Goal: Use online tool/utility: Utilize a website feature to perform a specific function

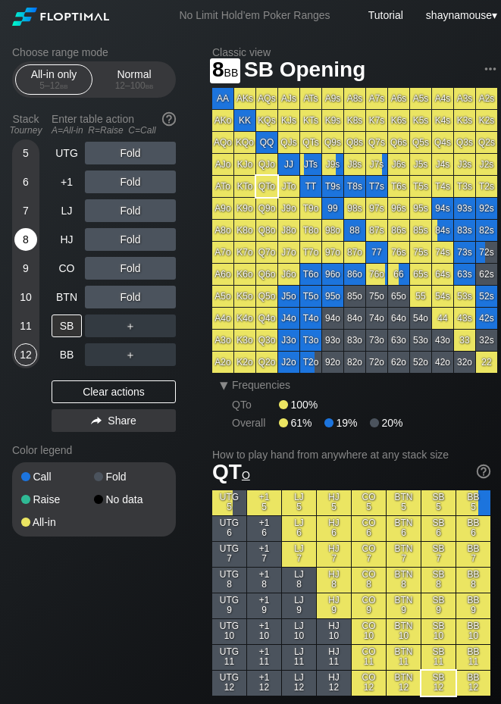
click at [24, 237] on div "8" at bounding box center [25, 239] width 23 height 23
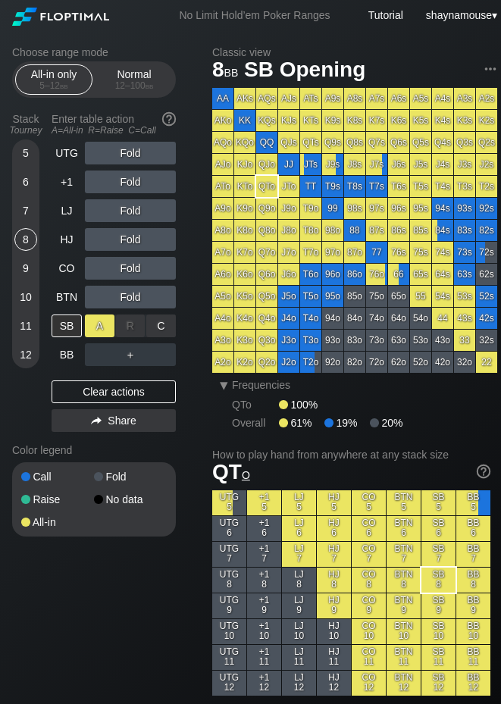
click at [105, 325] on div "A ✕" at bounding box center [100, 326] width 30 height 23
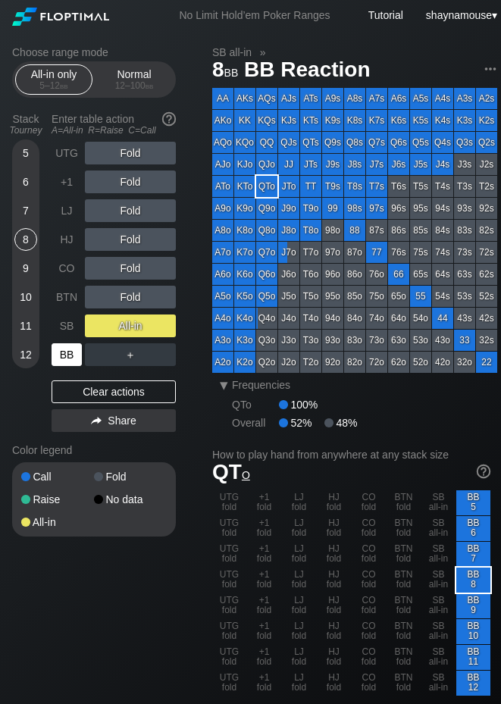
click at [78, 353] on div "BB" at bounding box center [67, 354] width 30 height 23
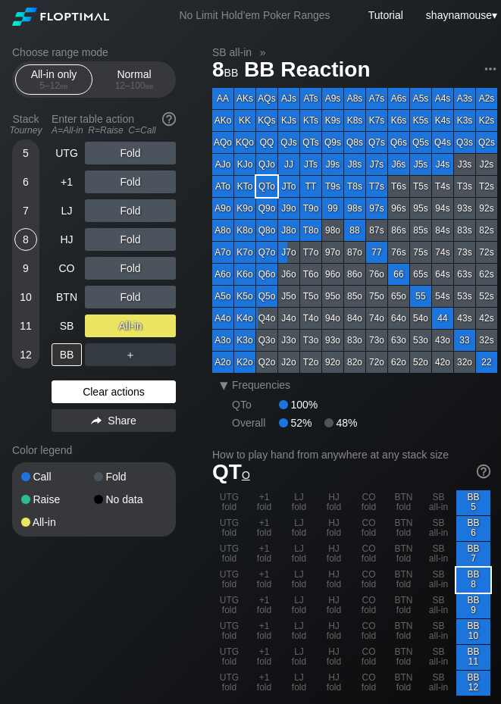
click at [108, 390] on div "Clear actions" at bounding box center [114, 392] width 124 height 23
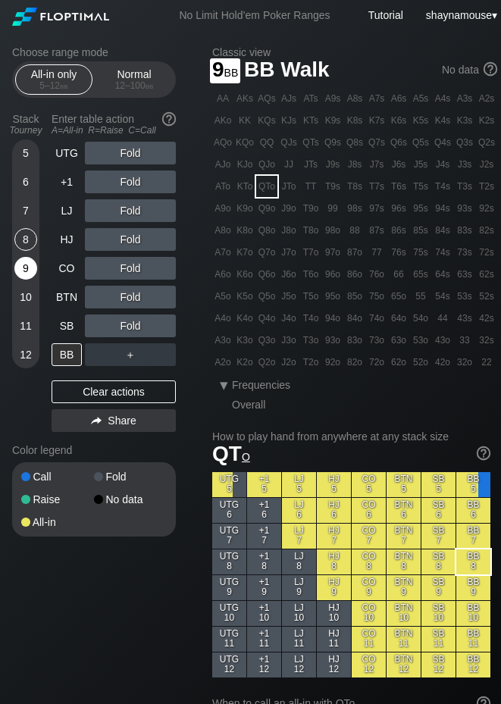
click at [27, 270] on div "9" at bounding box center [25, 268] width 23 height 23
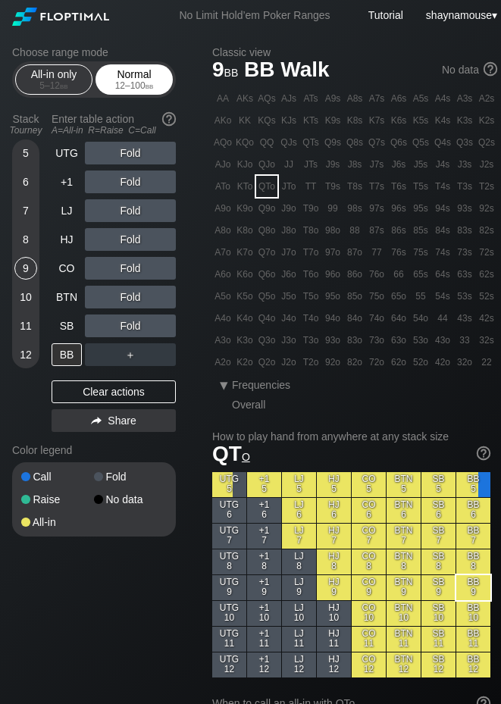
click at [110, 80] on div "Normal 12 – 100 bb" at bounding box center [134, 79] width 70 height 29
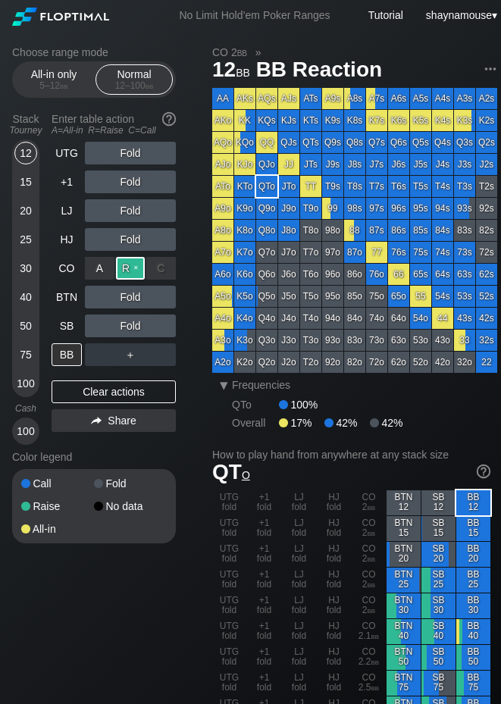
click at [119, 269] on div "R ✕" at bounding box center [131, 268] width 30 height 23
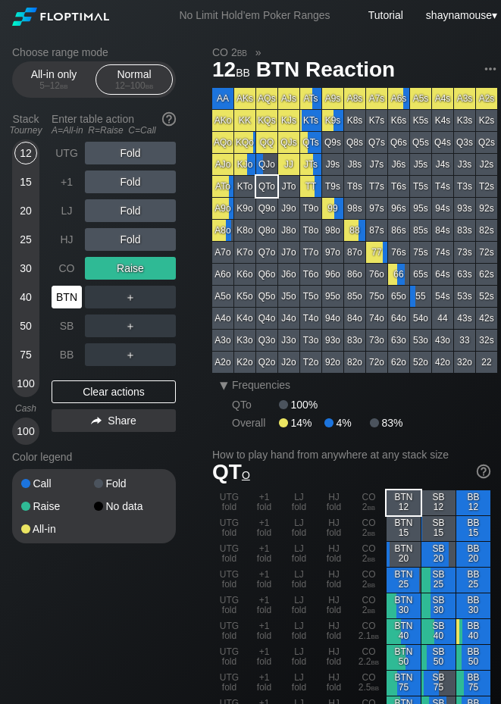
click at [67, 296] on div "BTN" at bounding box center [67, 297] width 30 height 23
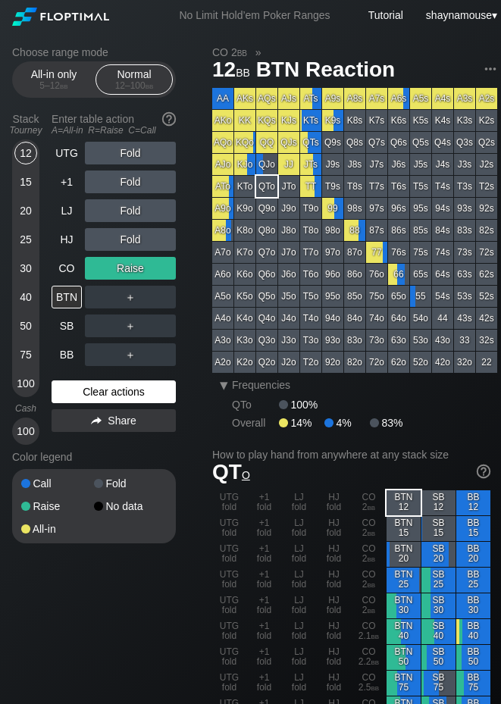
click at [135, 386] on div "Clear actions" at bounding box center [114, 392] width 124 height 23
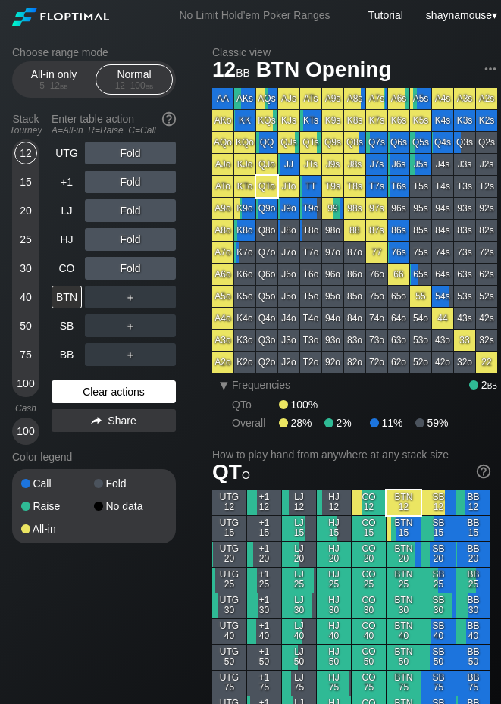
click at [135, 386] on div "Clear actions" at bounding box center [114, 392] width 124 height 23
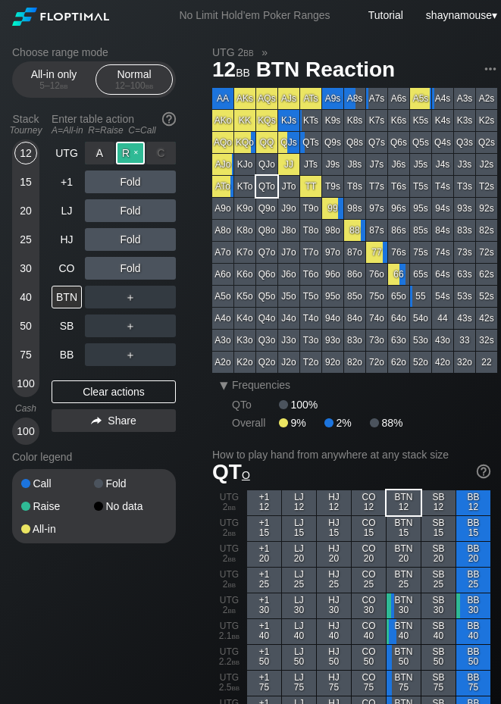
click at [136, 155] on div "R ✕" at bounding box center [131, 153] width 30 height 23
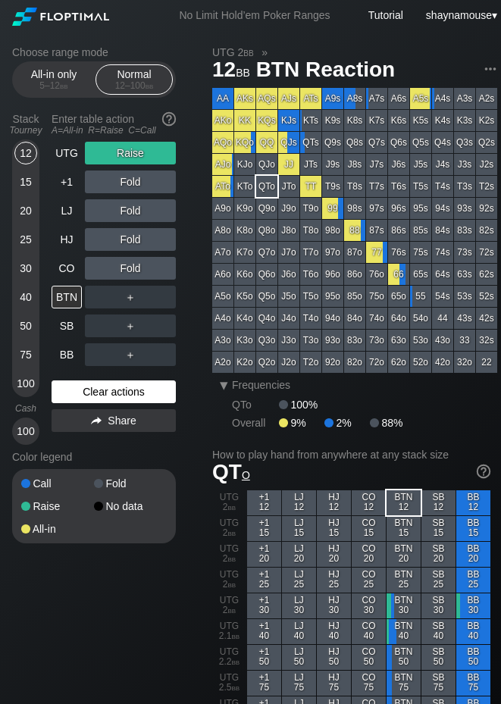
click at [133, 386] on div "Clear actions" at bounding box center [114, 392] width 124 height 23
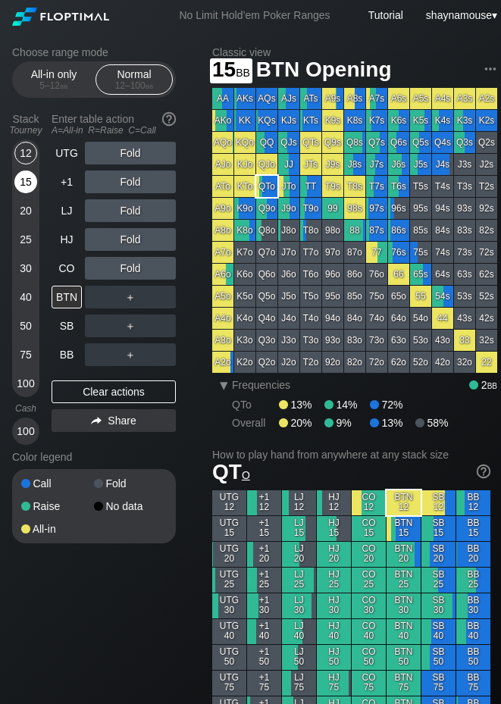
click at [25, 171] on div "15" at bounding box center [25, 182] width 23 height 23
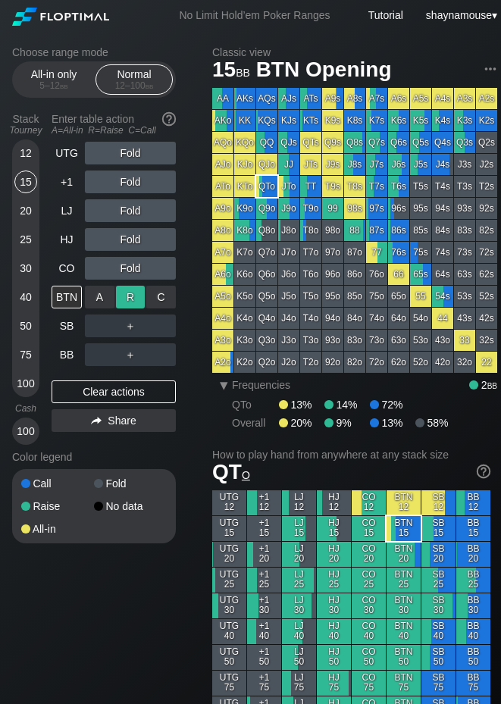
click at [124, 299] on div "R ✕" at bounding box center [131, 297] width 30 height 23
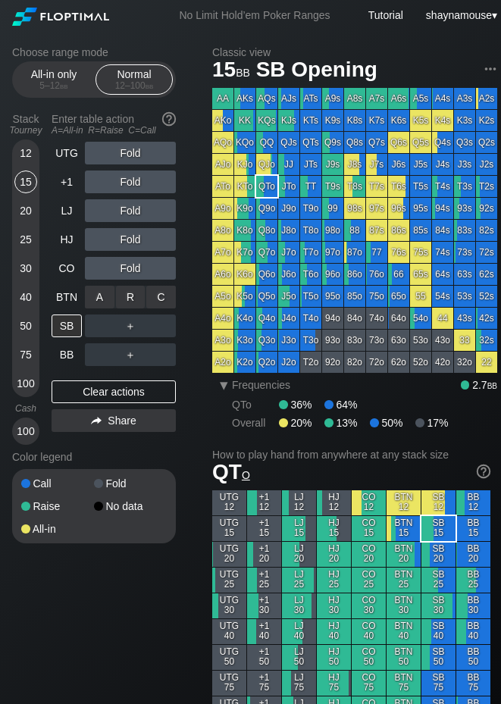
click at [139, 296] on div "R ✕" at bounding box center [131, 297] width 30 height 23
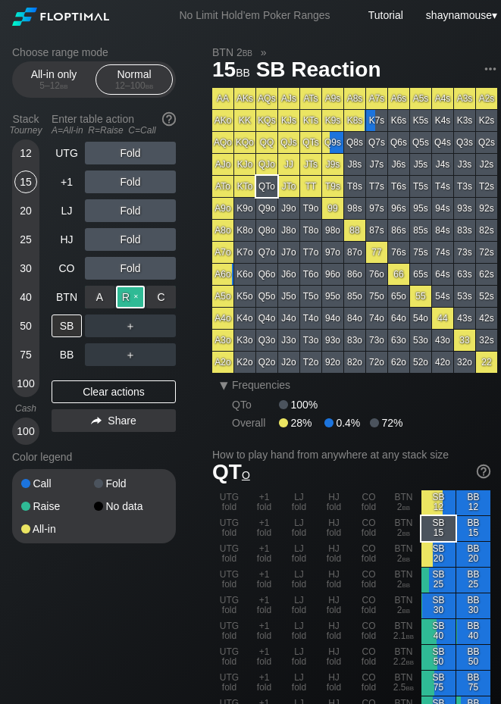
click at [136, 296] on div "R ✕" at bounding box center [131, 297] width 30 height 23
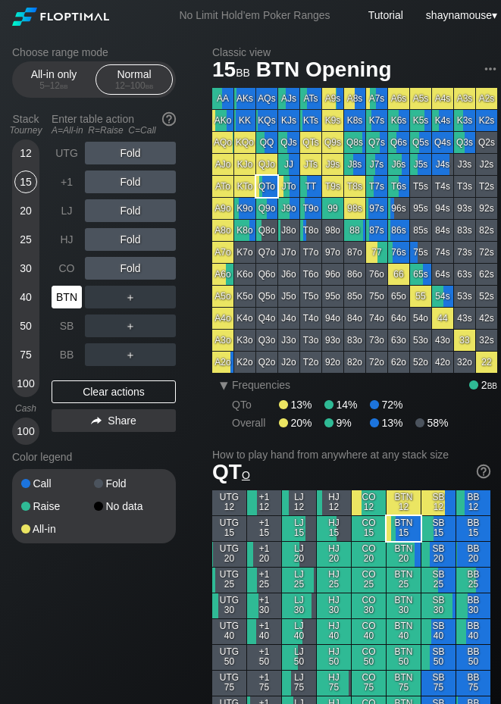
click at [71, 303] on div "BTN" at bounding box center [67, 297] width 30 height 23
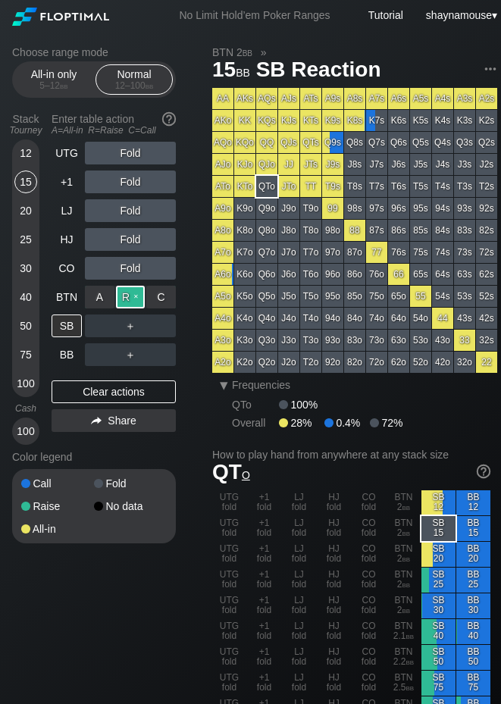
click at [126, 301] on div "R ✕" at bounding box center [131, 297] width 30 height 23
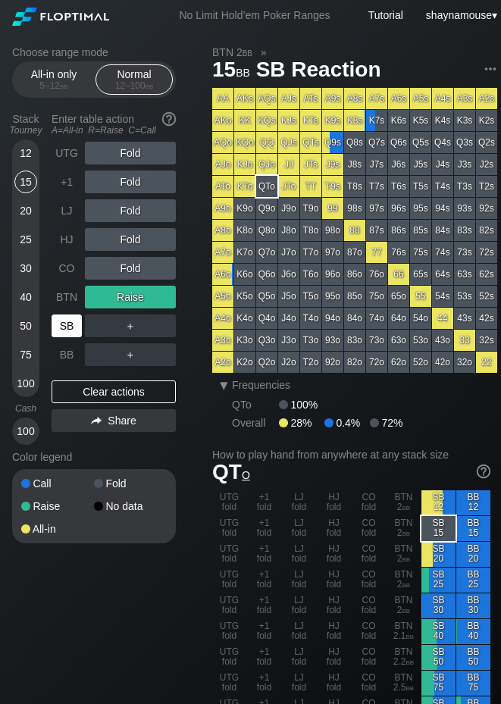
click at [70, 331] on div "SB" at bounding box center [67, 326] width 30 height 23
click at [99, 328] on div "A ✕" at bounding box center [100, 326] width 30 height 23
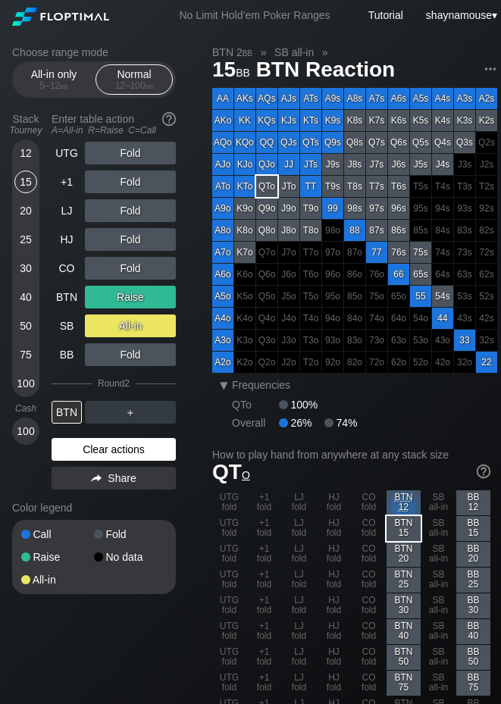
click at [125, 456] on div "Clear actions" at bounding box center [114, 449] width 124 height 23
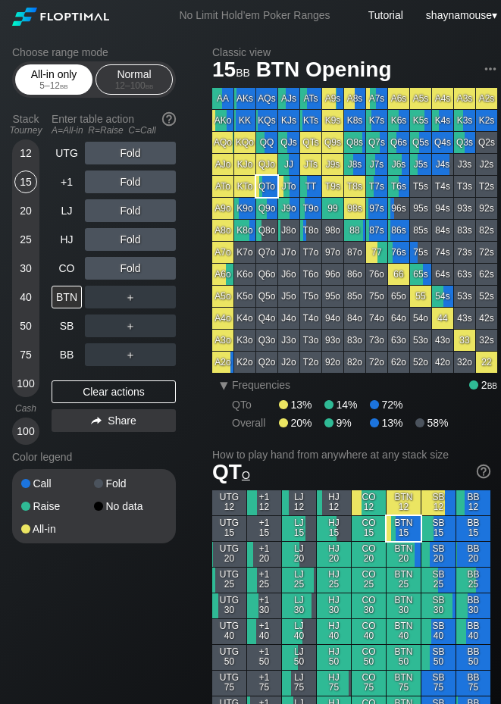
click at [46, 75] on div "All-in only 5 – 12 bb" at bounding box center [54, 79] width 70 height 29
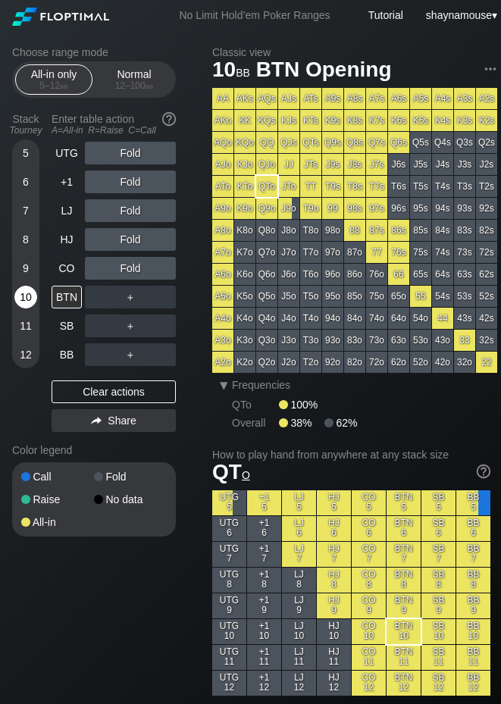
click at [22, 309] on div "10" at bounding box center [25, 300] width 23 height 29
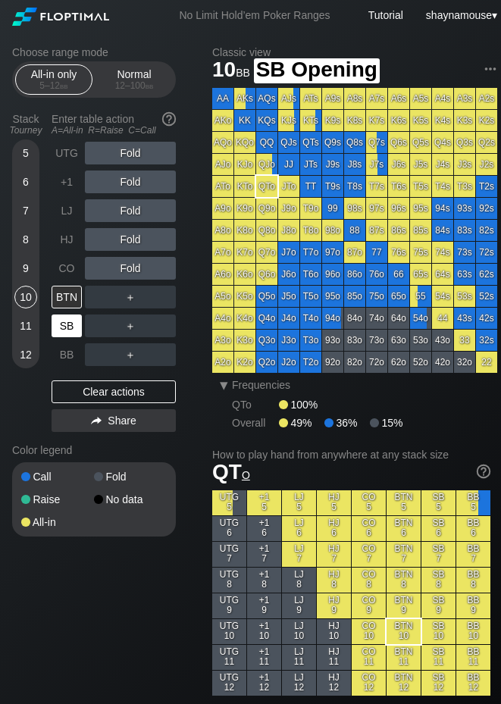
click at [72, 335] on div "SB" at bounding box center [67, 326] width 30 height 23
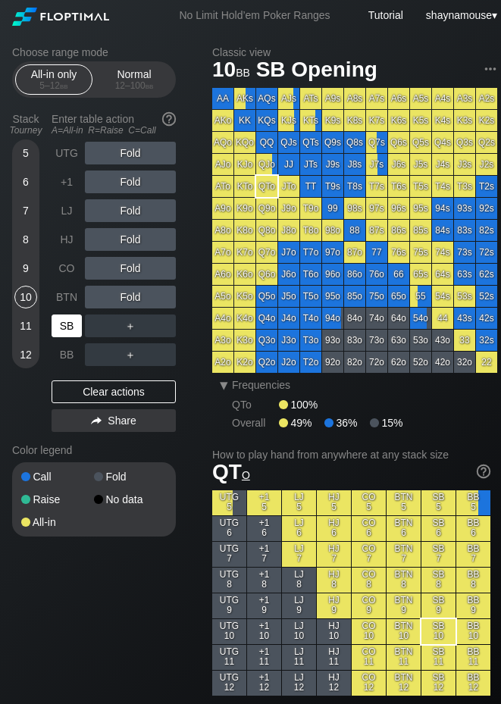
click at [72, 335] on div "SB" at bounding box center [67, 326] width 30 height 23
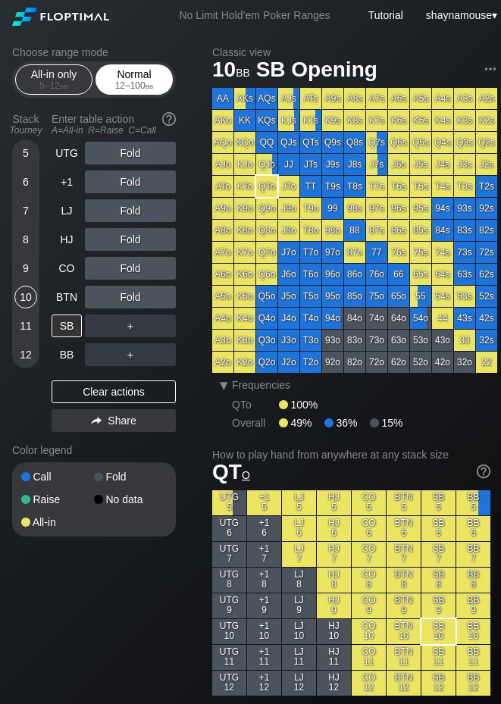
click at [140, 89] on div "12 – 100 bb" at bounding box center [134, 85] width 64 height 11
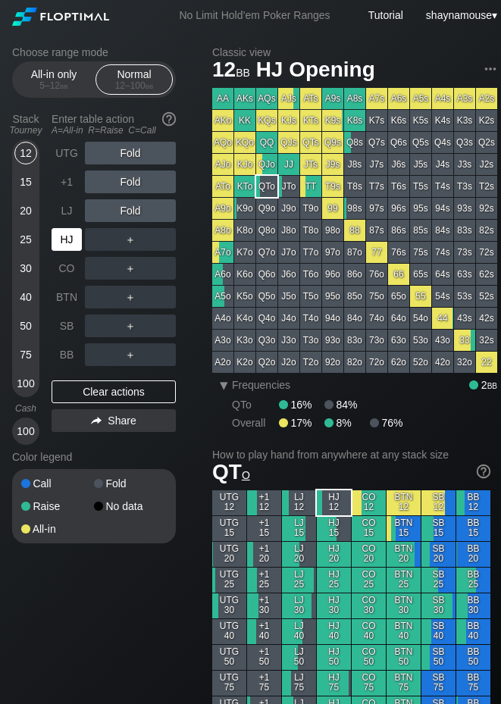
click at [62, 238] on div "HJ" at bounding box center [67, 239] width 30 height 23
click at [130, 235] on div "R ✕" at bounding box center [131, 239] width 30 height 23
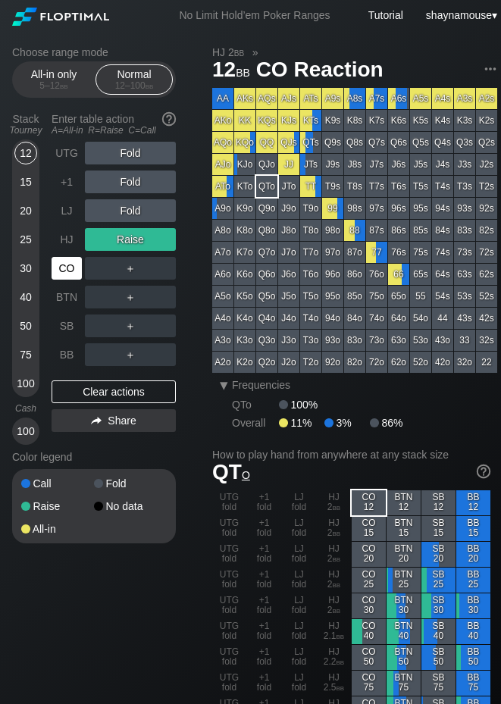
click at [59, 270] on div "CO" at bounding box center [67, 268] width 30 height 23
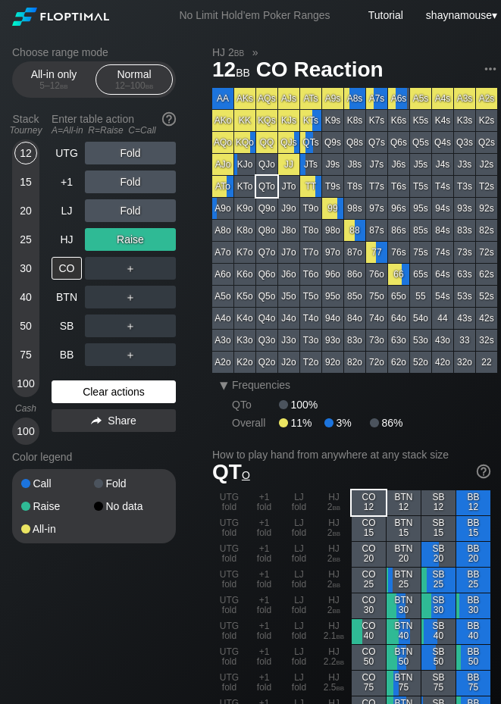
click at [128, 395] on div "Clear actions" at bounding box center [114, 392] width 124 height 23
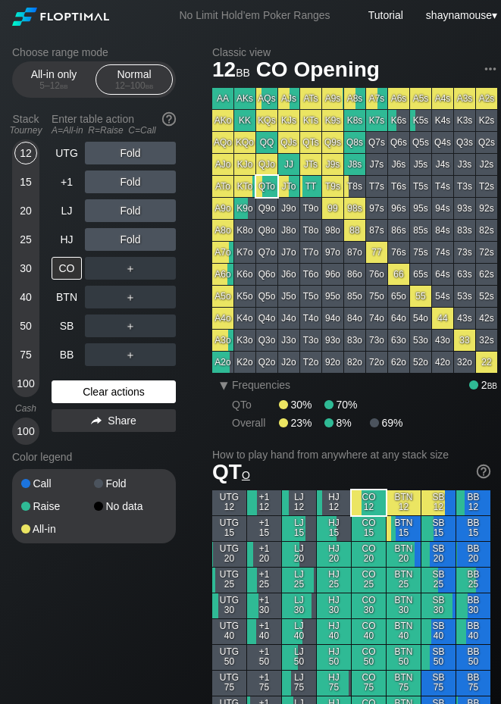
click at [128, 395] on div "Clear actions" at bounding box center [114, 392] width 124 height 23
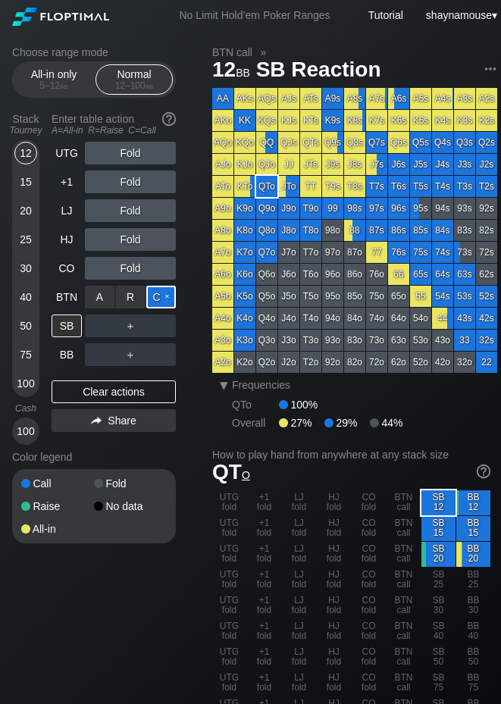
click at [158, 300] on div "C ✕" at bounding box center [161, 297] width 30 height 23
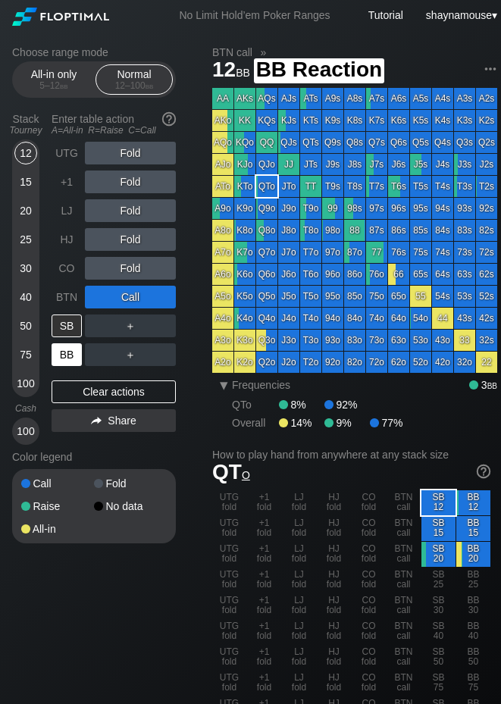
click at [78, 360] on div "BB" at bounding box center [67, 354] width 30 height 23
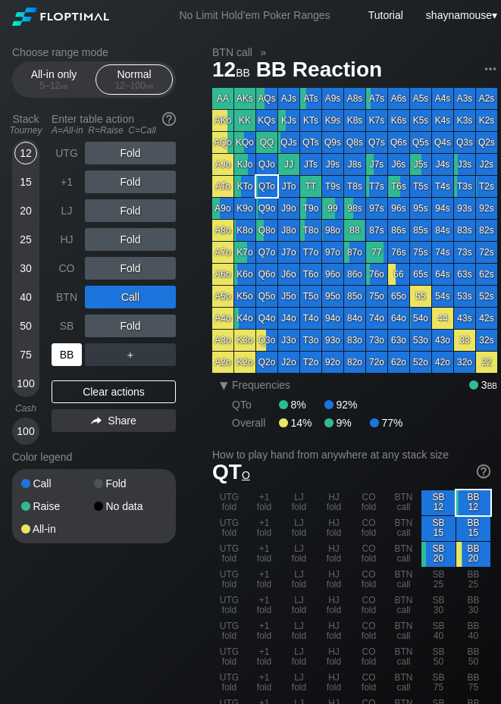
click at [78, 360] on div "BB" at bounding box center [67, 354] width 30 height 23
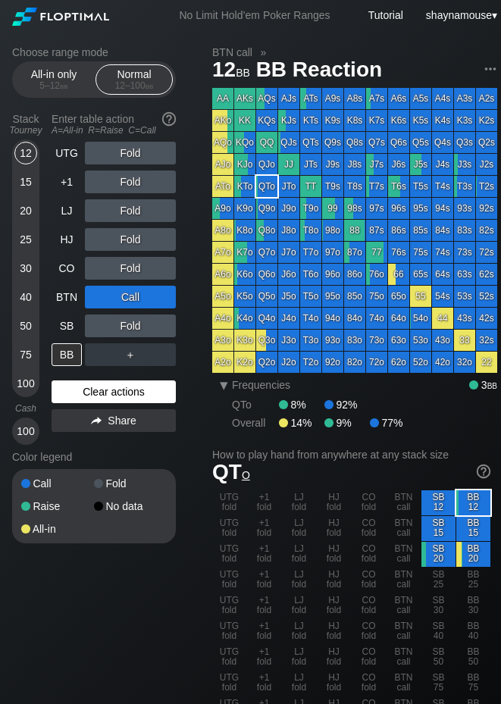
click at [154, 390] on div "Clear actions" at bounding box center [114, 392] width 124 height 23
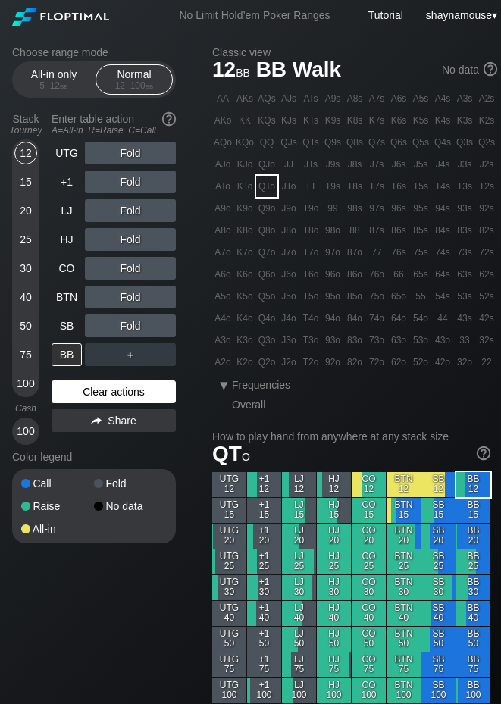
click at [154, 390] on div "Clear actions" at bounding box center [114, 392] width 124 height 23
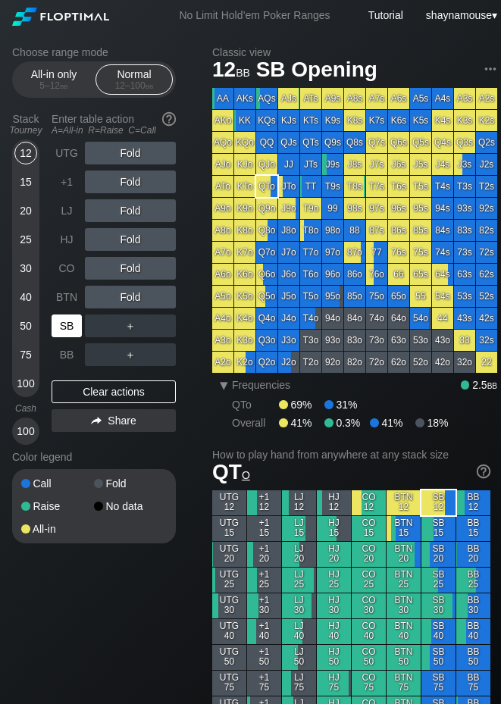
click at [66, 329] on div "SB" at bounding box center [67, 326] width 30 height 23
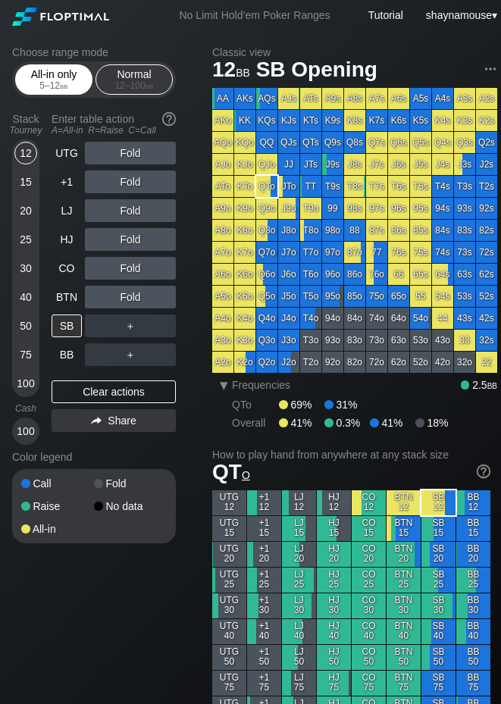
click at [61, 86] on span "bb" at bounding box center [64, 85] width 8 height 11
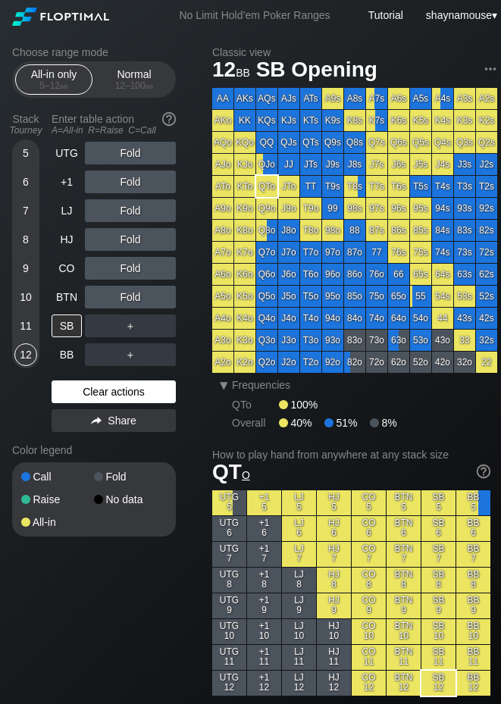
click at [117, 384] on div "Clear actions" at bounding box center [114, 392] width 124 height 23
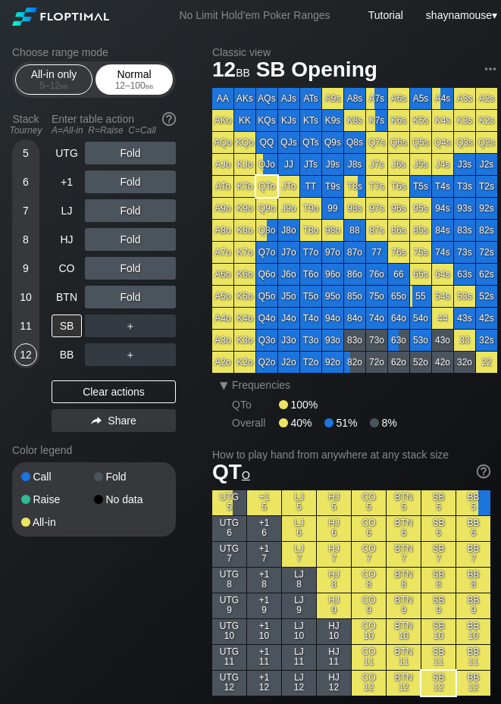
drag, startPoint x: 141, startPoint y: 71, endPoint x: 130, endPoint y: 87, distance: 19.8
click at [141, 73] on div "Normal 12 – 100 bb" at bounding box center [134, 79] width 70 height 29
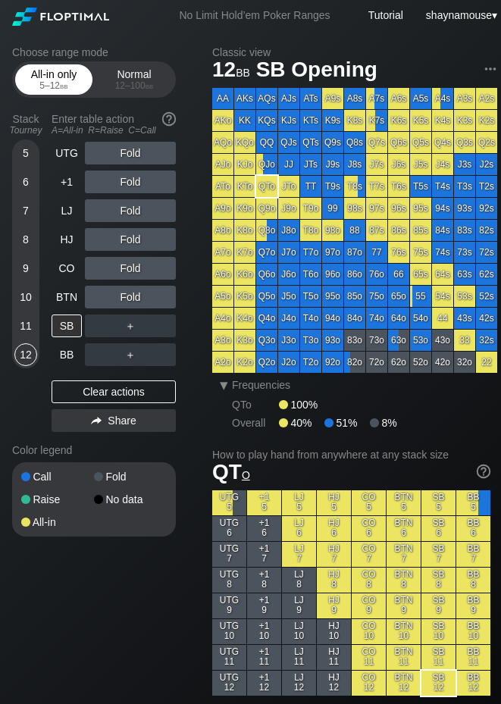
click at [71, 82] on div "5 – 12 bb" at bounding box center [54, 85] width 64 height 11
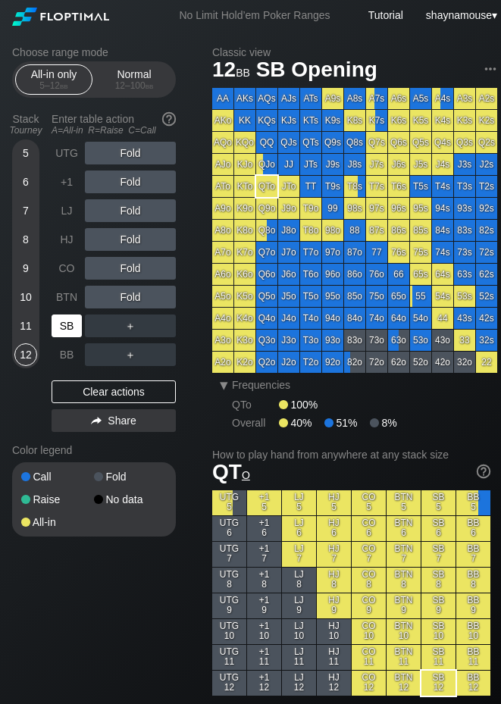
click at [73, 321] on div "SB" at bounding box center [67, 326] width 30 height 23
